Goal: Task Accomplishment & Management: Manage account settings

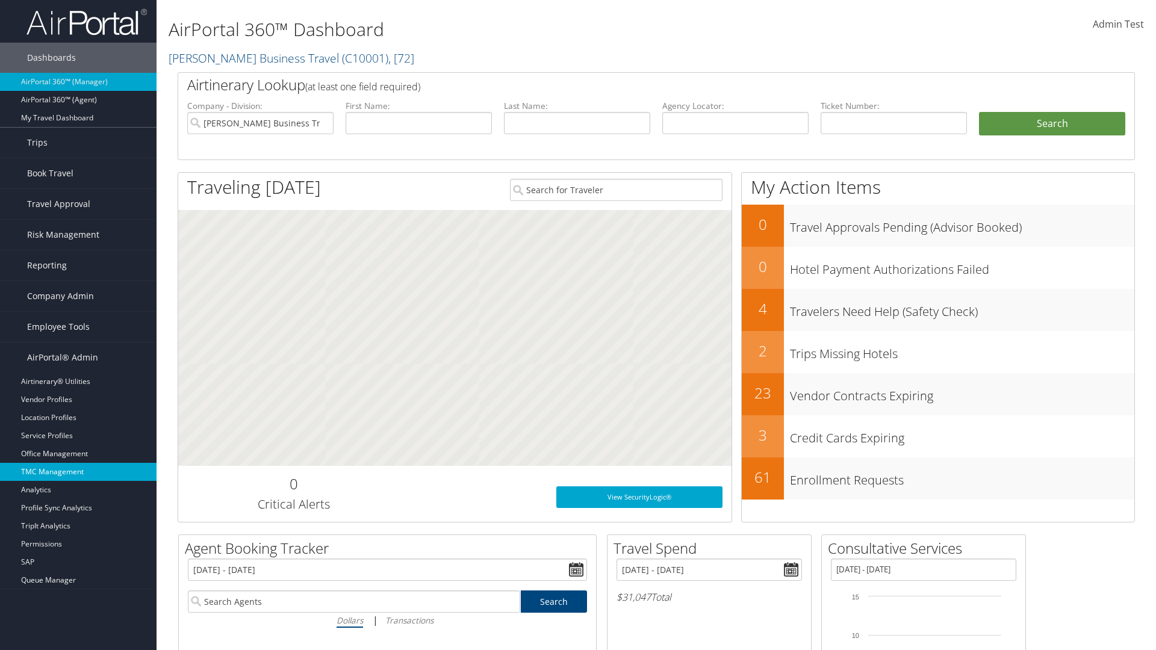
click at [78, 472] on link "TMC Management" at bounding box center [78, 472] width 157 height 18
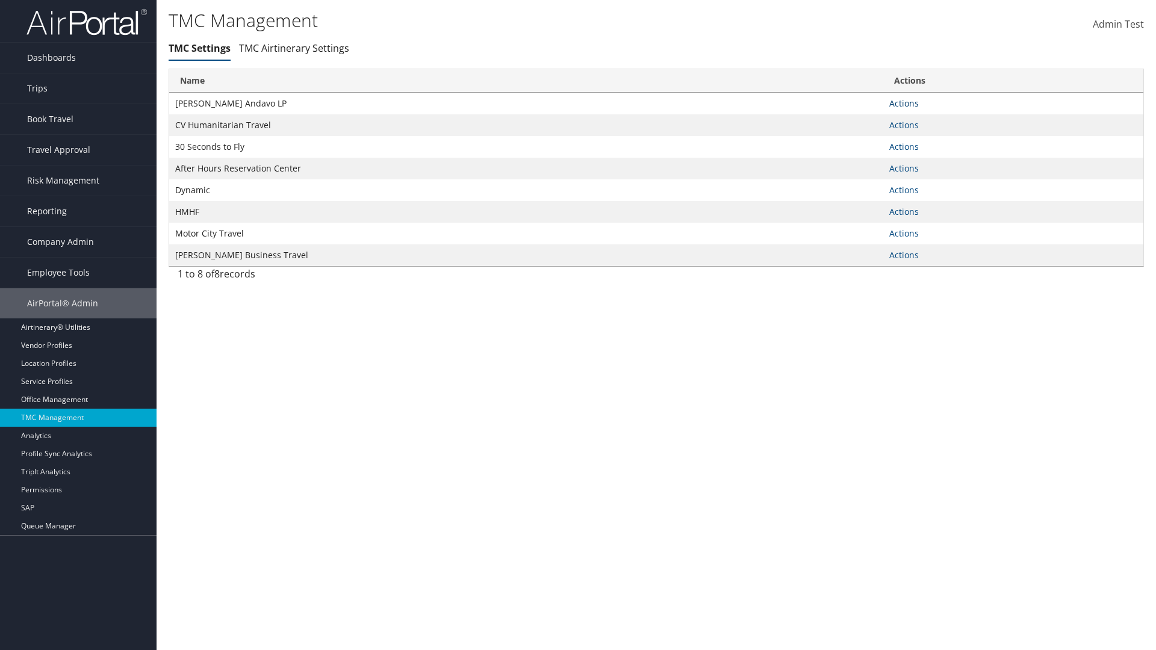
click at [904, 103] on link "Actions" at bounding box center [903, 103] width 29 height 11
click at [865, 141] on link "Manage Travel Offices" at bounding box center [865, 141] width 99 height 20
